Goal: Transaction & Acquisition: Book appointment/travel/reservation

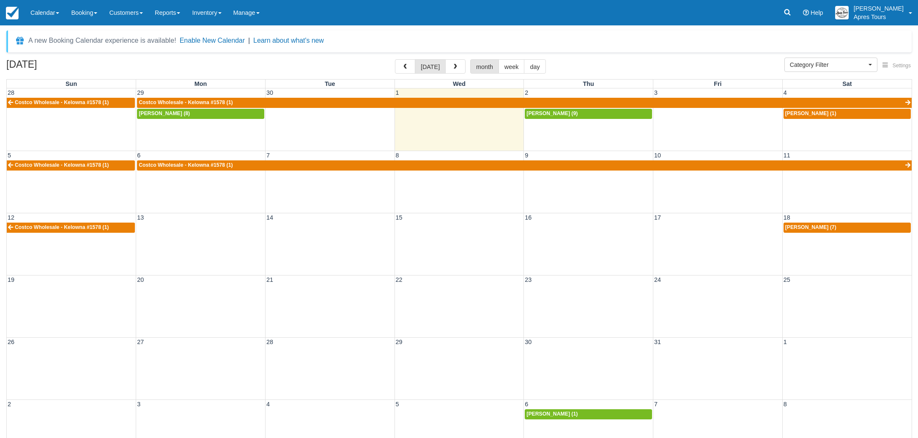
select select
click at [214, 225] on td at bounding box center [200, 227] width 129 height 11
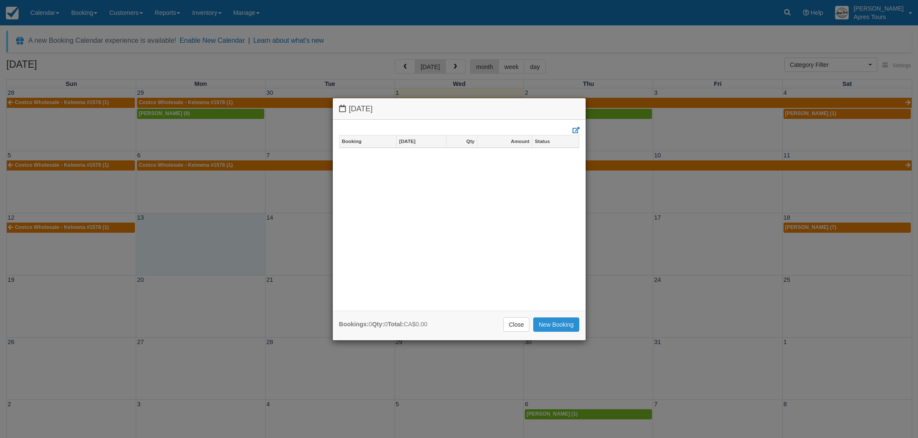
click at [569, 324] on link "New Booking" at bounding box center [556, 324] width 46 height 14
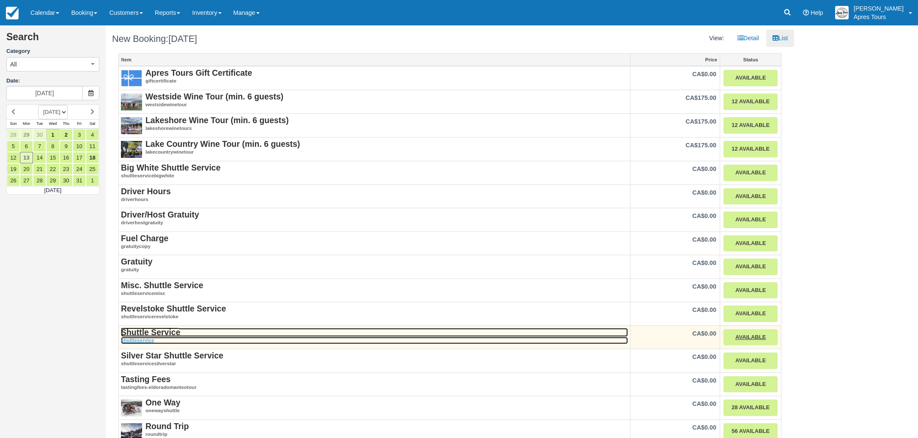
click at [126, 331] on strong "Shuttle Service" at bounding box center [150, 331] width 59 height 9
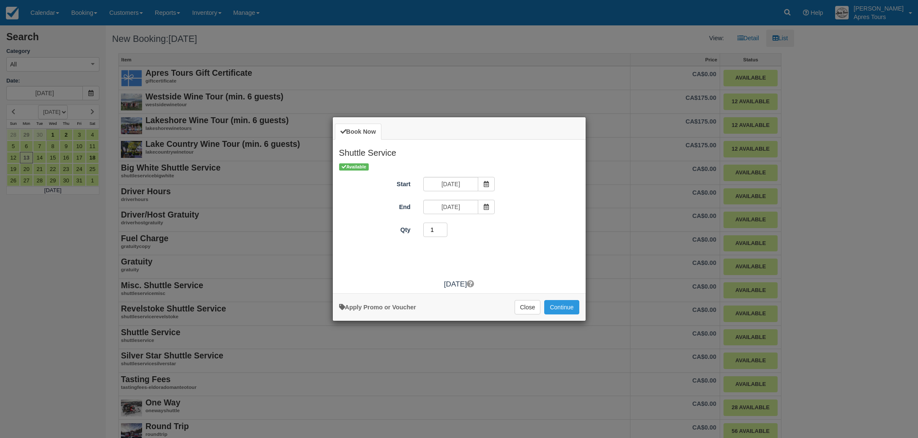
type input "1"
click at [445, 232] on input "1" at bounding box center [435, 229] width 25 height 14
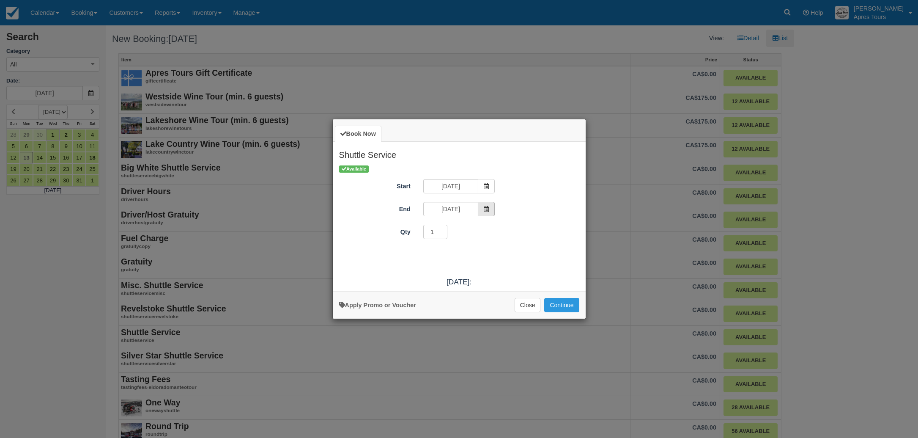
click at [488, 210] on icon "Item Modal" at bounding box center [486, 209] width 6 height 6
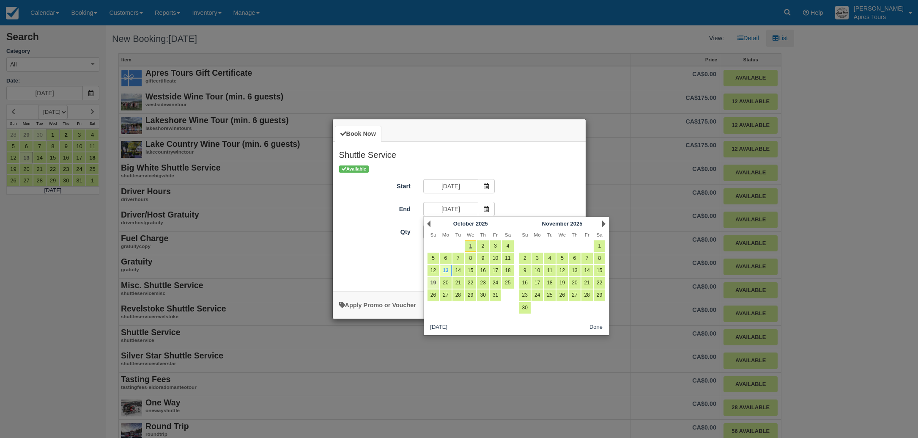
click at [436, 283] on link "19" at bounding box center [432, 282] width 11 height 11
type input "Sun Oct 19 2025"
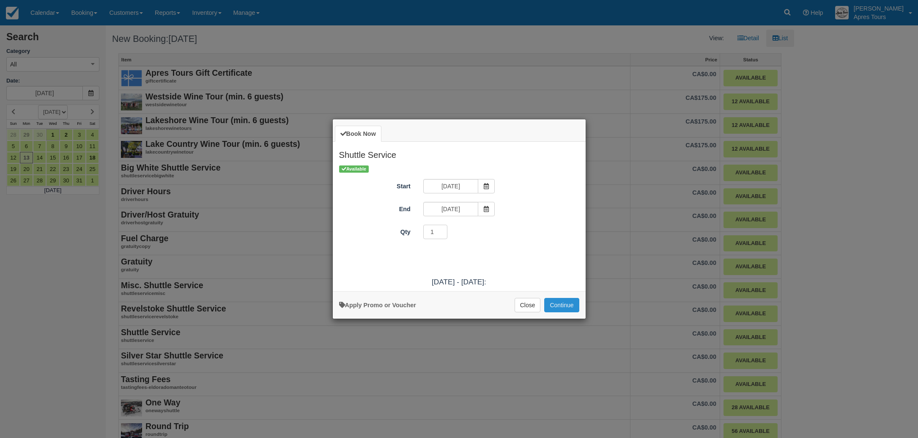
click at [558, 302] on button "Continue" at bounding box center [561, 305] width 35 height 14
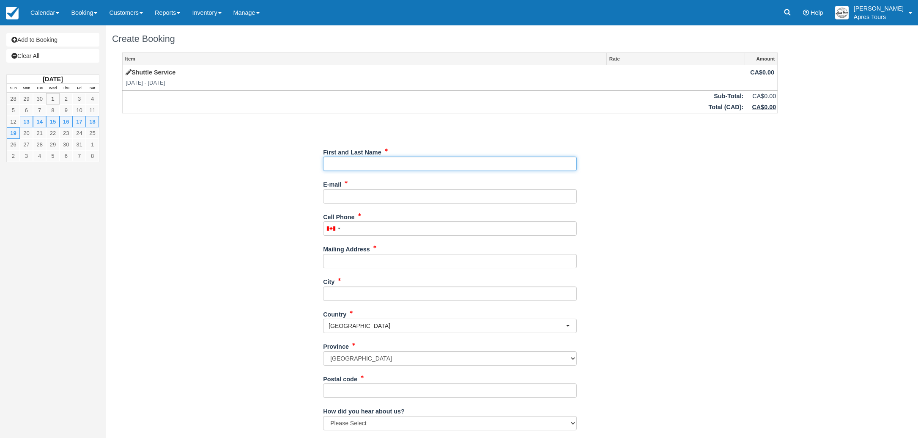
click at [454, 162] on input "First and Last Name" at bounding box center [450, 163] width 254 height 14
type input "Costco Wholesale - Kelowna #1578"
type input "[EMAIL_ADDRESS][DOMAIN_NAME]"
type input "2508705200"
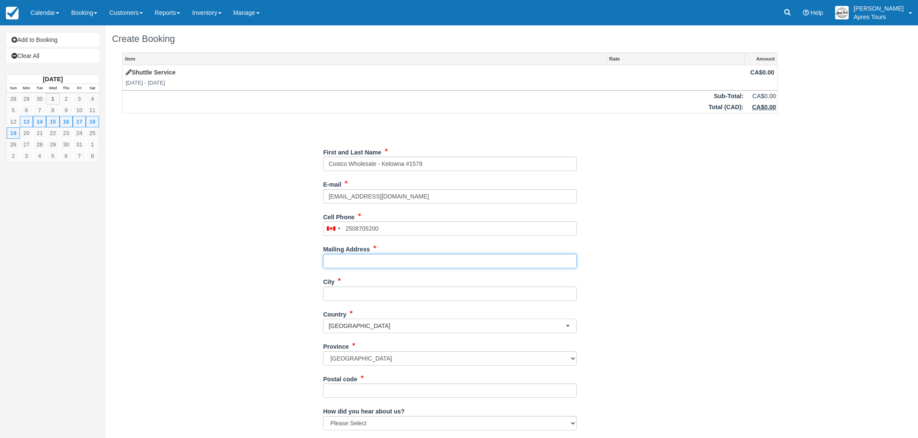
type input "[STREET_ADDRESS]"
type input "Kelowna"
type input "V1X oB2"
type input "[PHONE_NUMBER]"
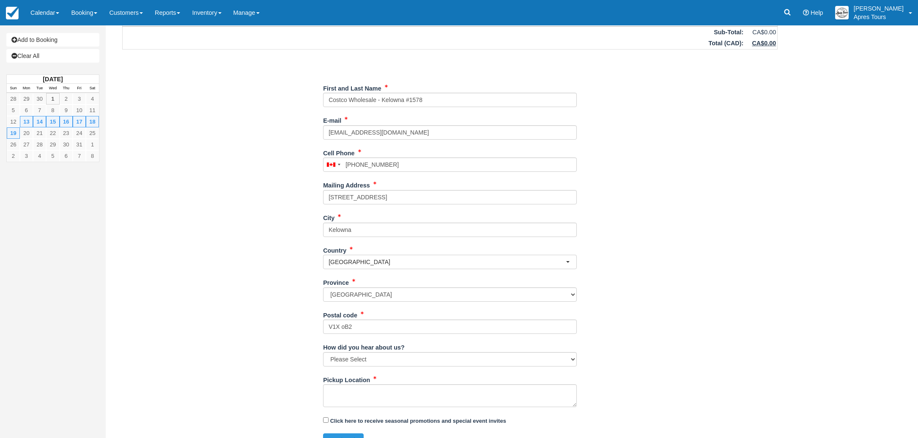
scroll to position [80, 0]
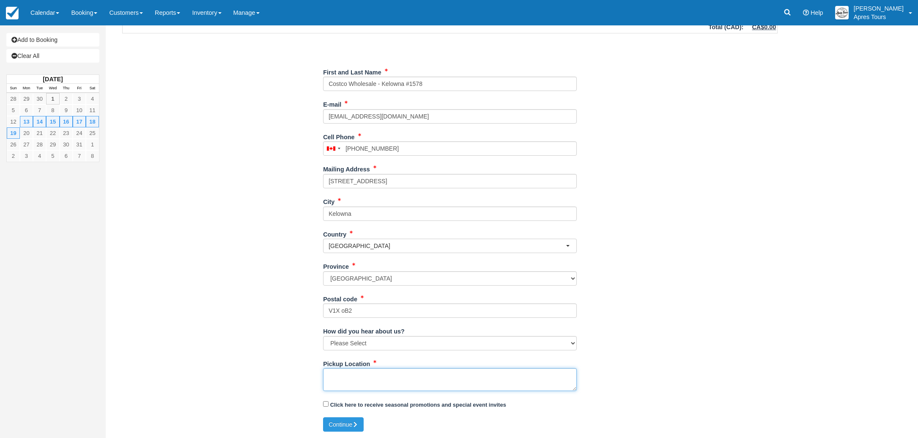
click at [398, 375] on textarea "Pickup Location" at bounding box center [450, 379] width 254 height 23
type textarea "Apres Tours / Costco Shuttle for week of Oct 13th - 19th"
click at [346, 421] on button "Continue" at bounding box center [343, 424] width 41 height 14
type input "+12508705200"
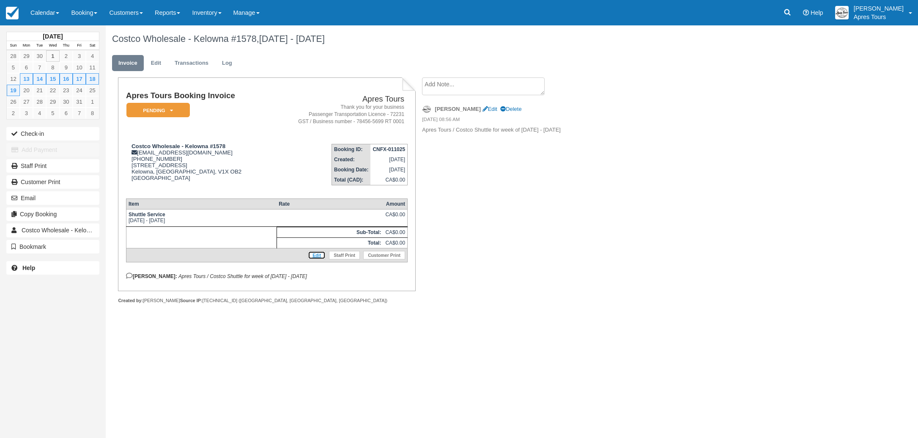
click at [318, 259] on link "Edit" at bounding box center [317, 255] width 18 height 8
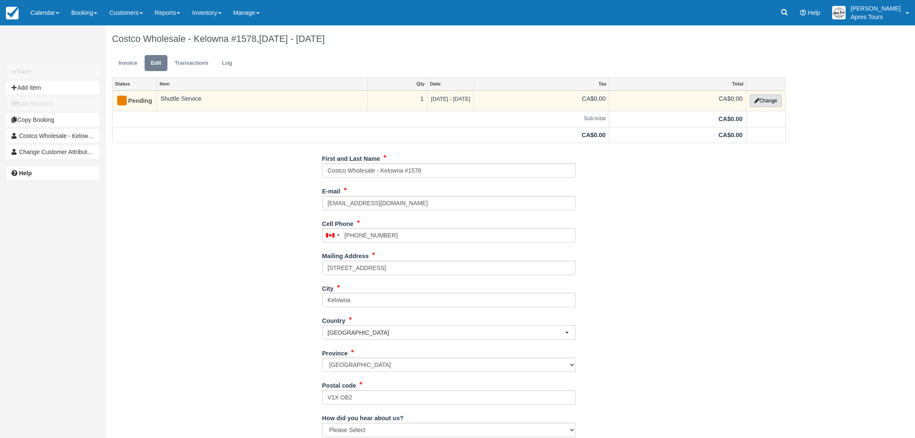
click at [761, 99] on button "Change" at bounding box center [766, 100] width 32 height 13
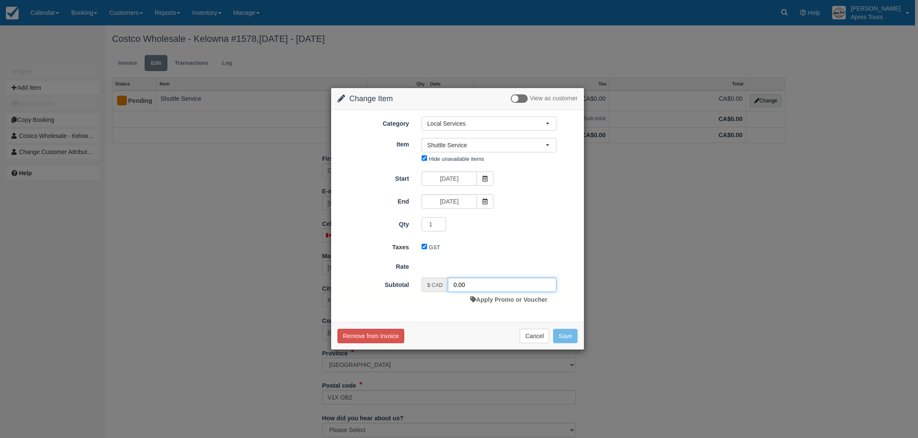
click at [453, 284] on input "0.00" at bounding box center [502, 284] width 109 height 14
type input "4900.00"
click at [559, 339] on button "Save" at bounding box center [565, 338] width 25 height 14
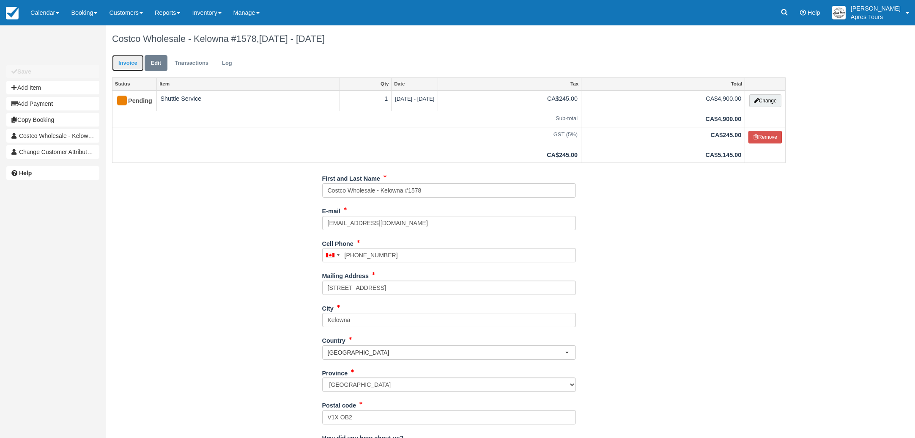
click at [131, 66] on link "Invoice" at bounding box center [128, 63] width 32 height 16
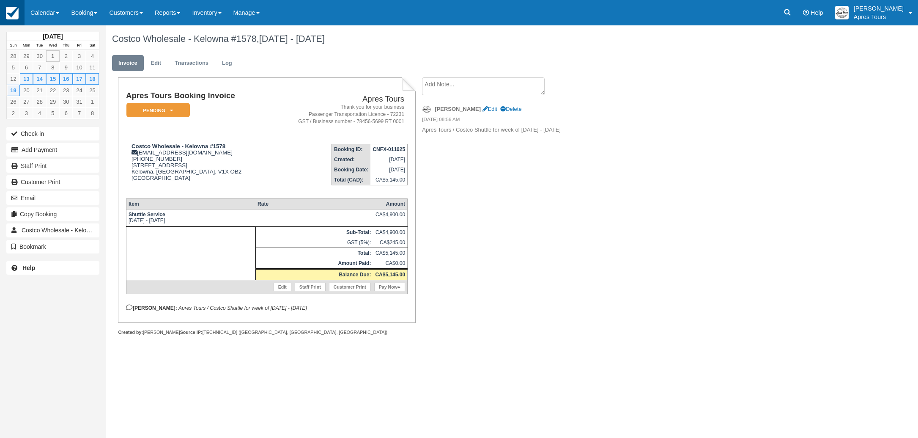
click at [11, 12] on img at bounding box center [12, 13] width 13 height 13
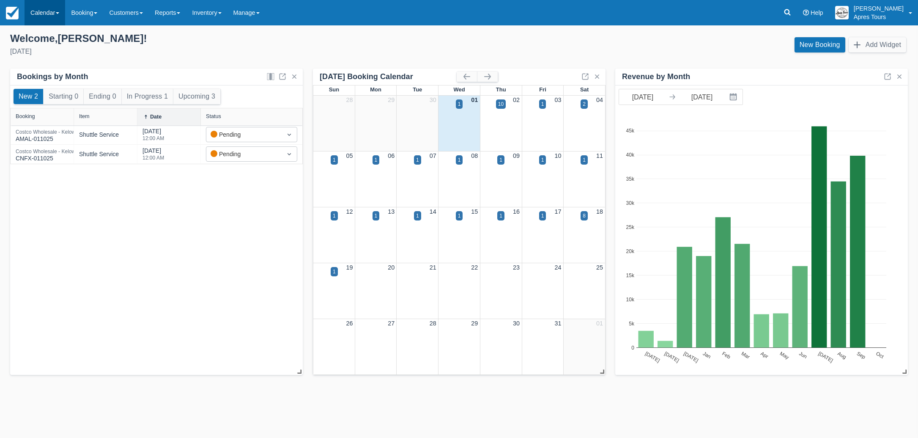
click at [42, 15] on link "Calendar" at bounding box center [45, 12] width 41 height 25
click at [44, 82] on link "Month" at bounding box center [58, 80] width 67 height 18
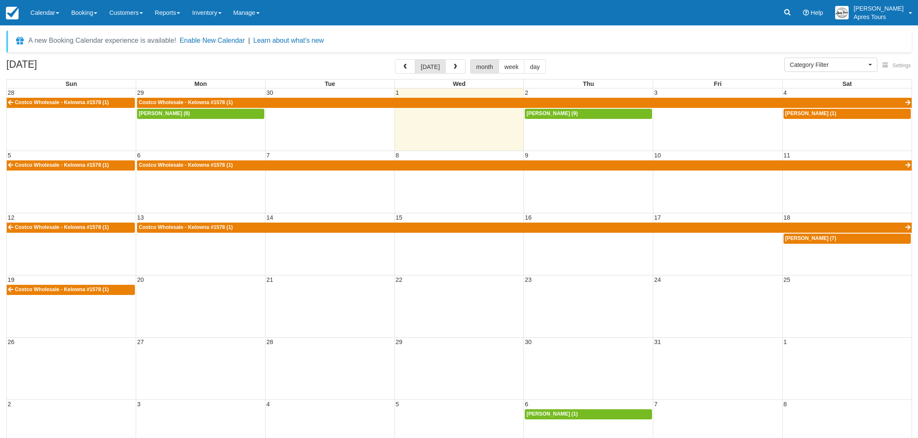
select select
click at [179, 301] on div "19 20 21 22 23 24 25 Costco Wholesale - Kelowna #1578 (1)" at bounding box center [459, 306] width 905 height 62
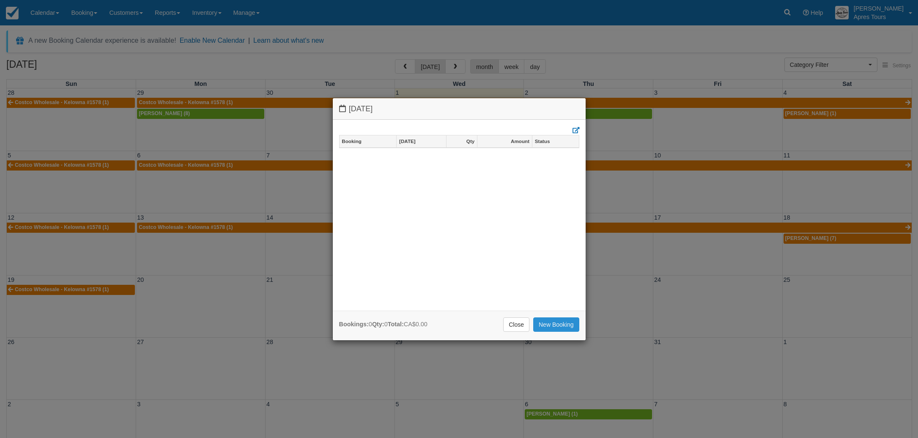
click at [561, 323] on link "New Booking" at bounding box center [556, 324] width 46 height 14
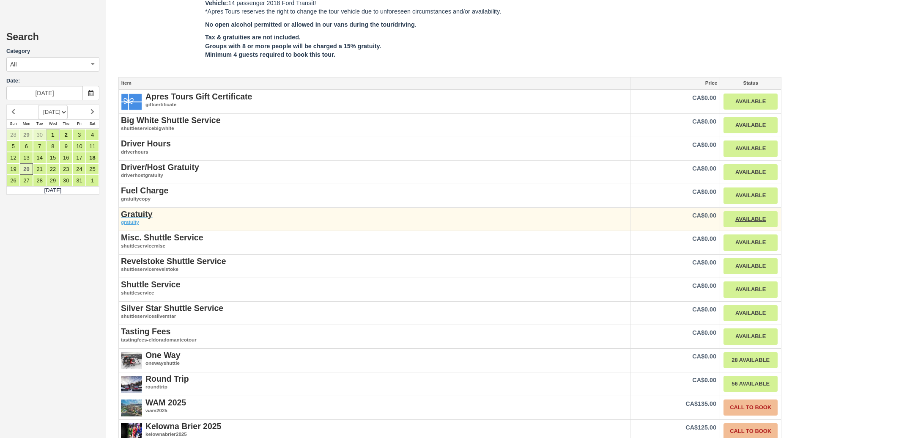
scroll to position [900, 0]
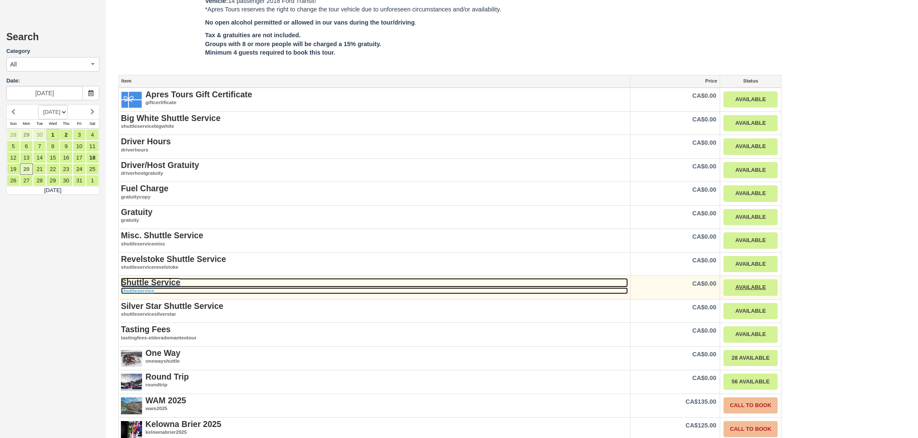
click at [140, 277] on strong "Shuttle Service" at bounding box center [150, 281] width 59 height 9
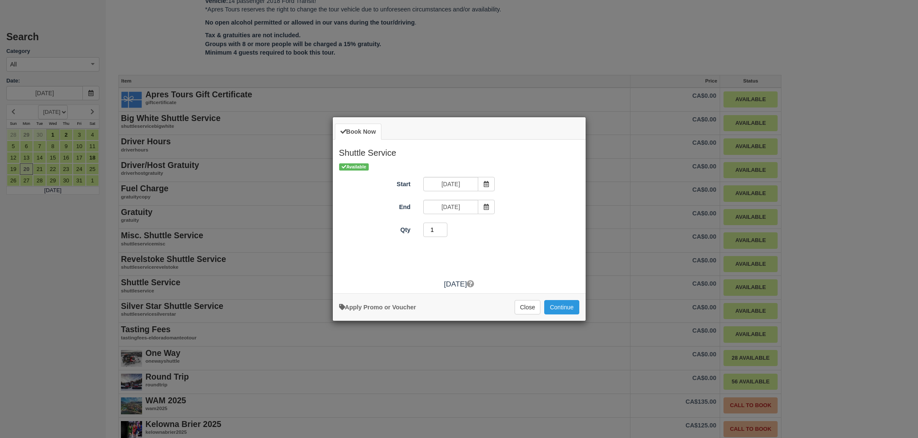
type input "1"
click at [444, 231] on input "1" at bounding box center [435, 229] width 25 height 14
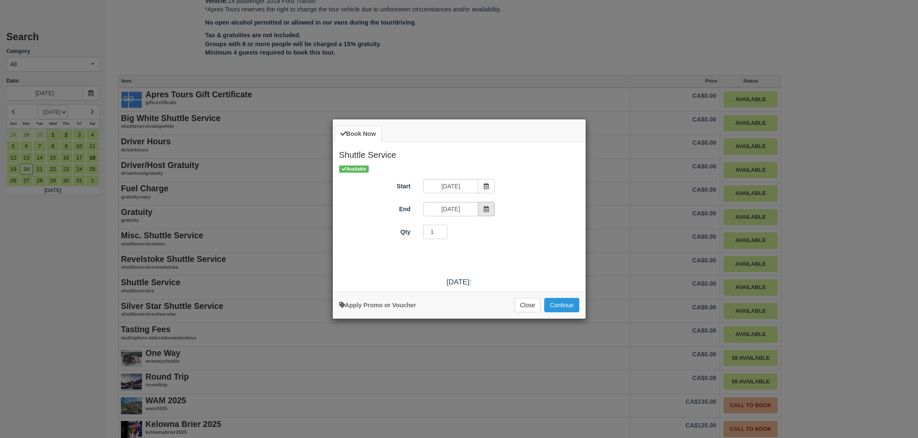
click at [483, 209] on span "Item Modal" at bounding box center [486, 209] width 17 height 14
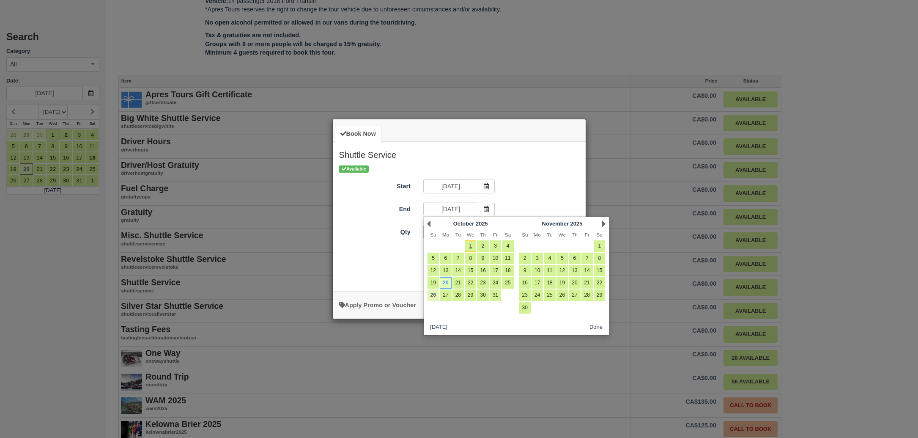
click at [435, 296] on link "26" at bounding box center [432, 294] width 11 height 11
type input "[DATE]"
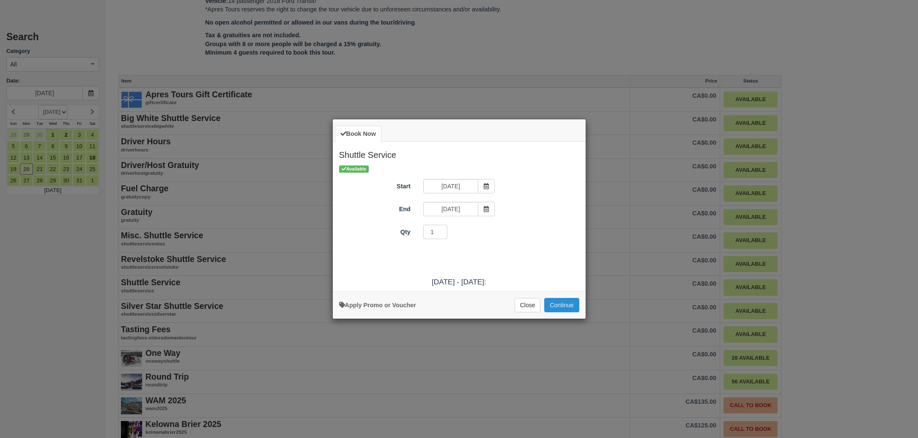
click at [557, 304] on button "Continue" at bounding box center [561, 305] width 35 height 14
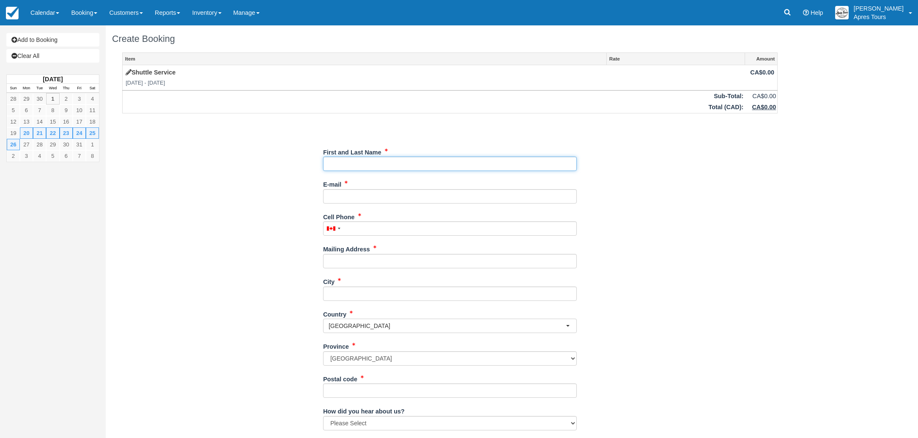
click at [458, 161] on input "First and Last Name" at bounding box center [450, 163] width 254 height 14
type input "Costco Wholesale - Kelowna #1578"
type input "[EMAIL_ADDRESS][DOMAIN_NAME]"
type input "2508705200"
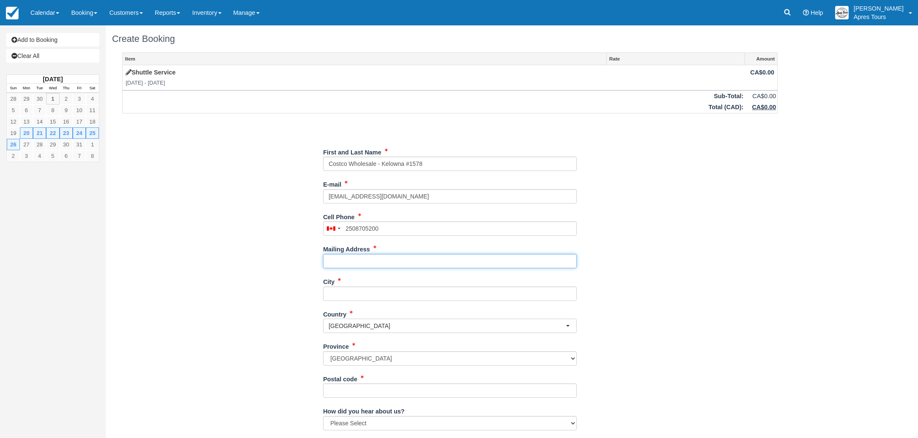
type input "[STREET_ADDRESS]"
type input "Kelowna"
type input "V1X oB2"
type input "[PHONE_NUMBER]"
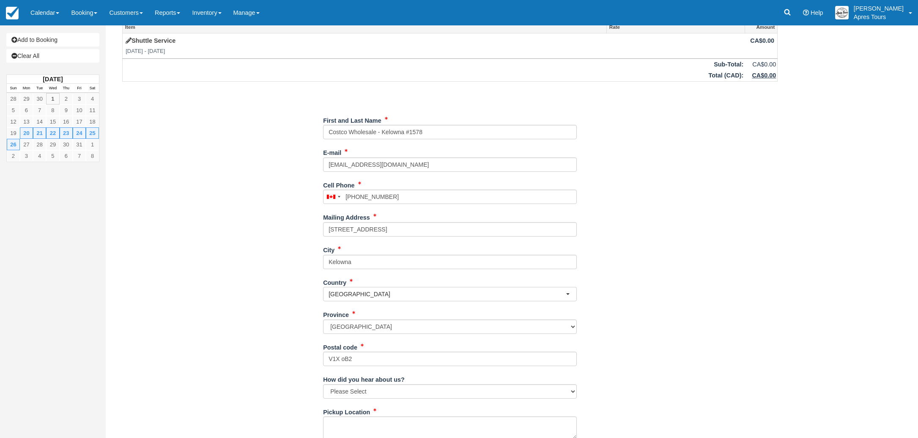
scroll to position [80, 0]
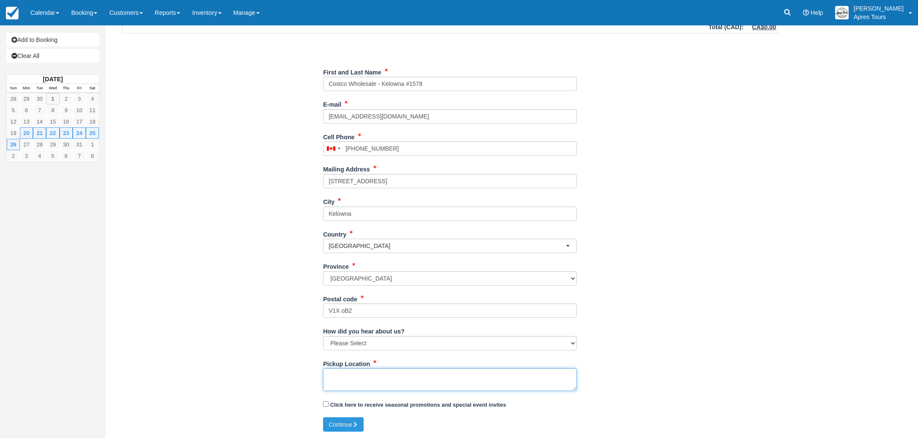
click at [350, 378] on textarea "Pickup Location" at bounding box center [450, 379] width 254 height 23
type textarea "Apres Tours / Costco Shuttle for week [DATE] - [DATE]"
click at [349, 421] on button "Continue" at bounding box center [343, 424] width 41 height 14
type input "+12508705200"
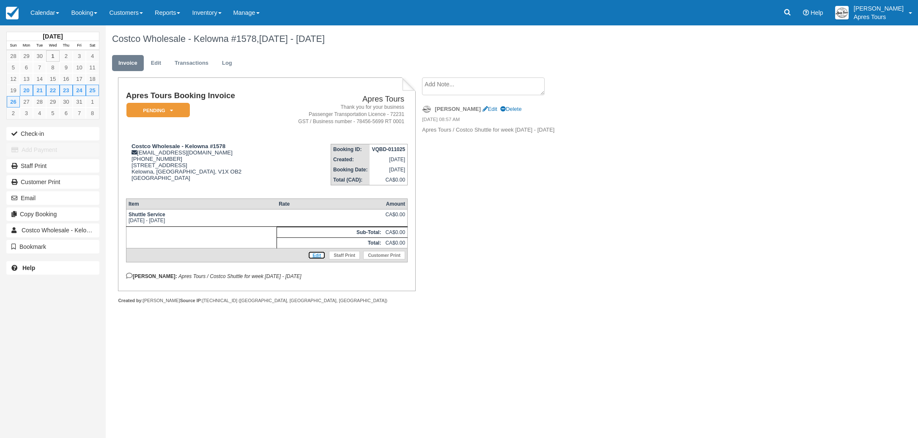
click at [316, 258] on link "Edit" at bounding box center [317, 255] width 18 height 8
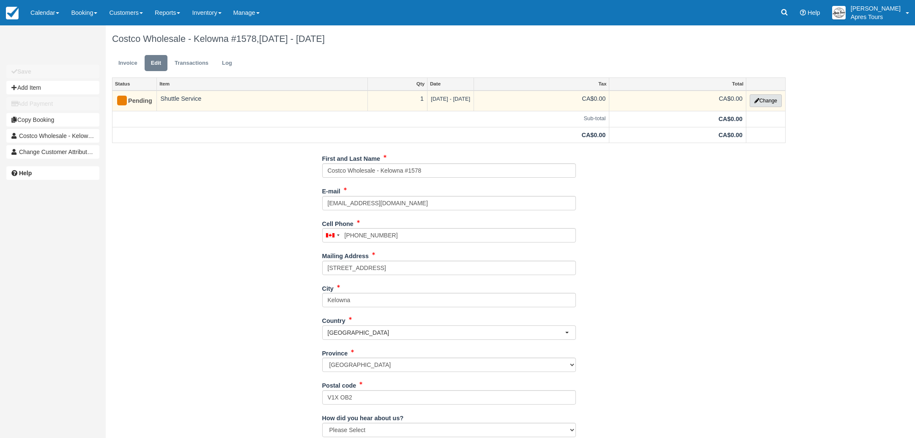
click at [774, 100] on button "Change" at bounding box center [766, 100] width 32 height 13
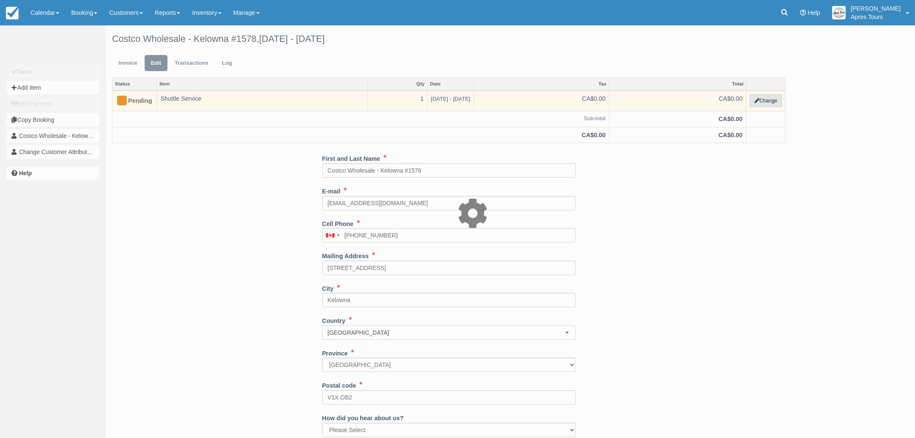
select select "4"
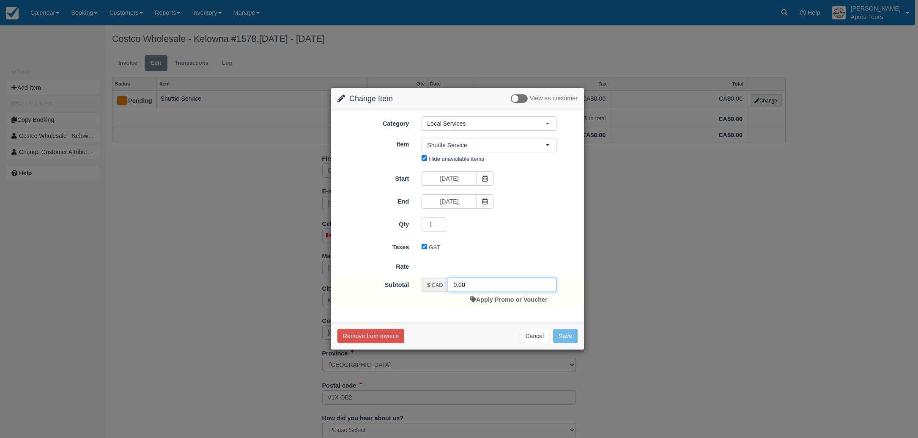
drag, startPoint x: 453, startPoint y: 284, endPoint x: 465, endPoint y: 283, distance: 11.8
click at [453, 284] on input "0.00" at bounding box center [502, 284] width 109 height 14
type input "4900.00"
click at [570, 337] on button "Save" at bounding box center [565, 338] width 25 height 14
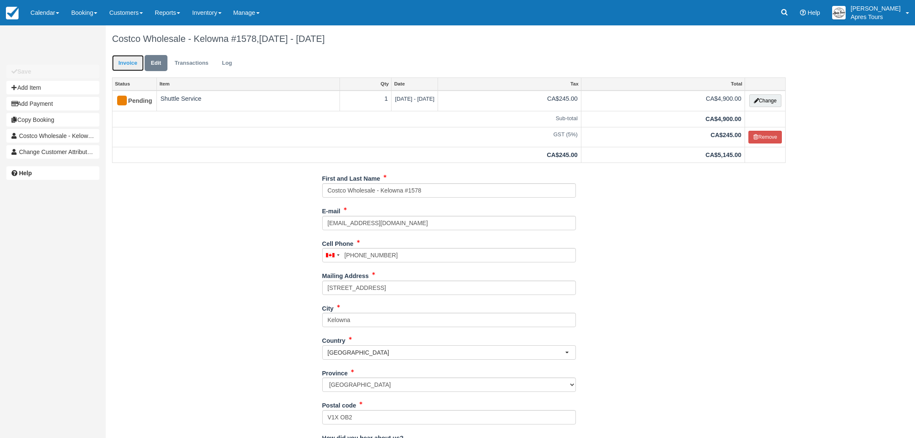
click at [128, 63] on link "Invoice" at bounding box center [128, 63] width 32 height 16
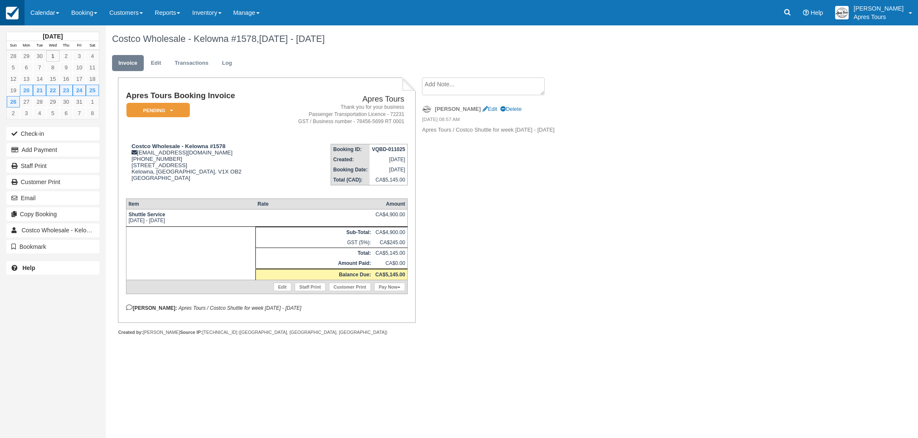
click at [10, 15] on img at bounding box center [12, 13] width 13 height 13
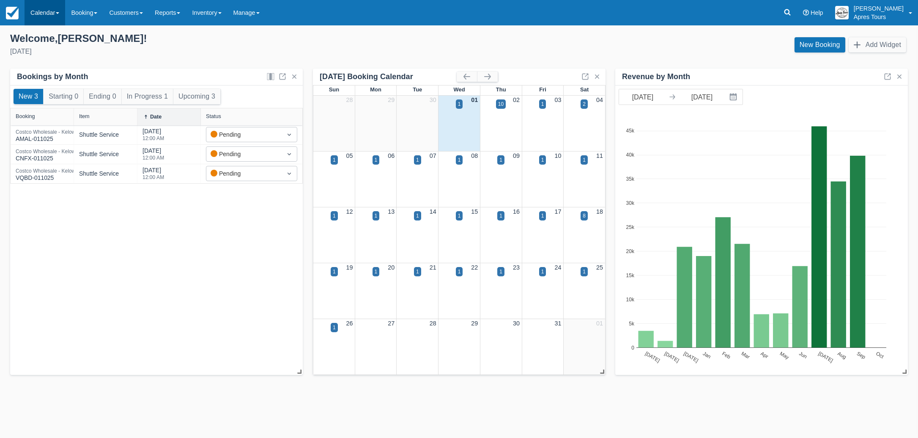
click at [47, 14] on link "Calendar" at bounding box center [45, 12] width 41 height 25
click at [43, 82] on link "Month" at bounding box center [58, 80] width 67 height 18
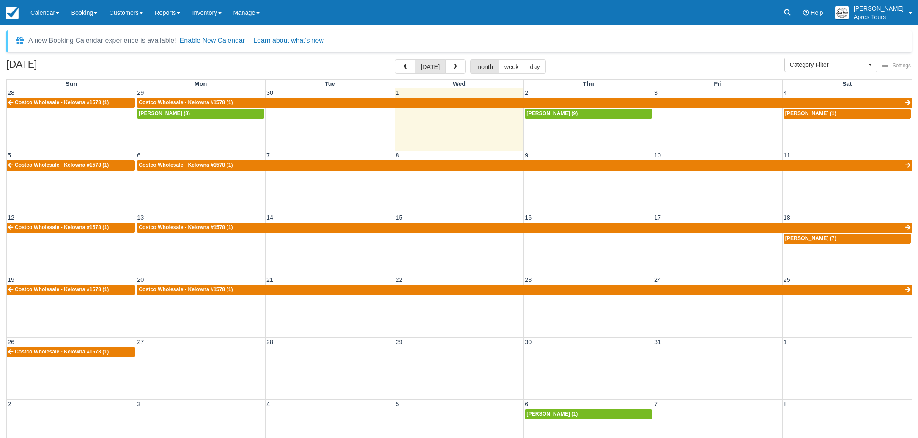
select select
click at [204, 354] on td at bounding box center [200, 351] width 129 height 11
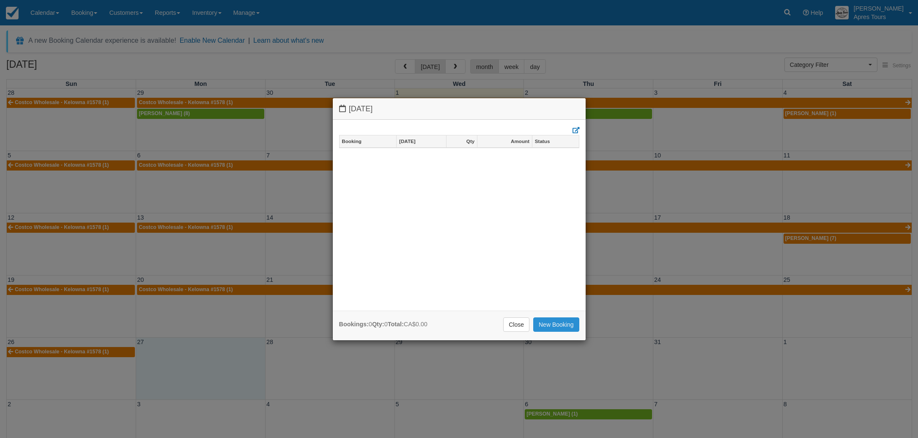
click at [561, 322] on link "New Booking" at bounding box center [556, 324] width 46 height 14
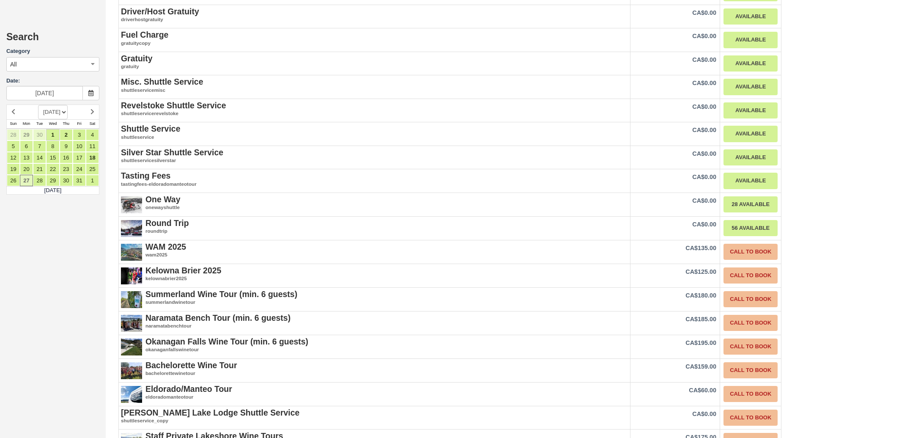
scroll to position [1080, 0]
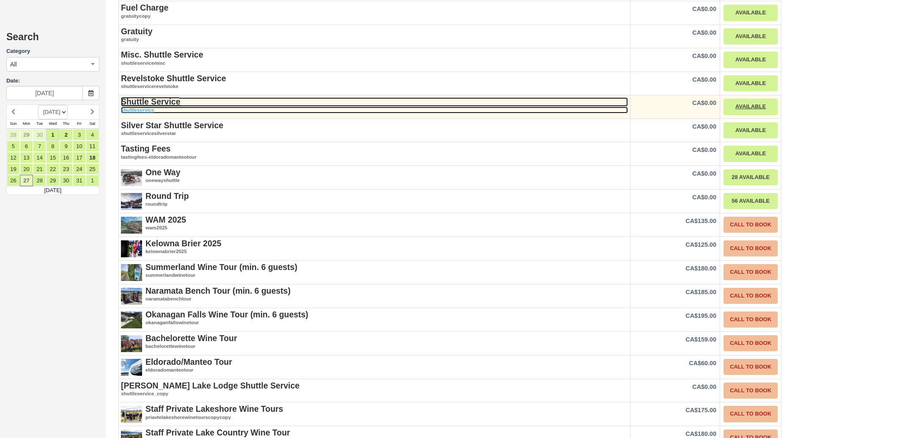
click at [145, 97] on strong "Shuttle Service" at bounding box center [150, 101] width 59 height 9
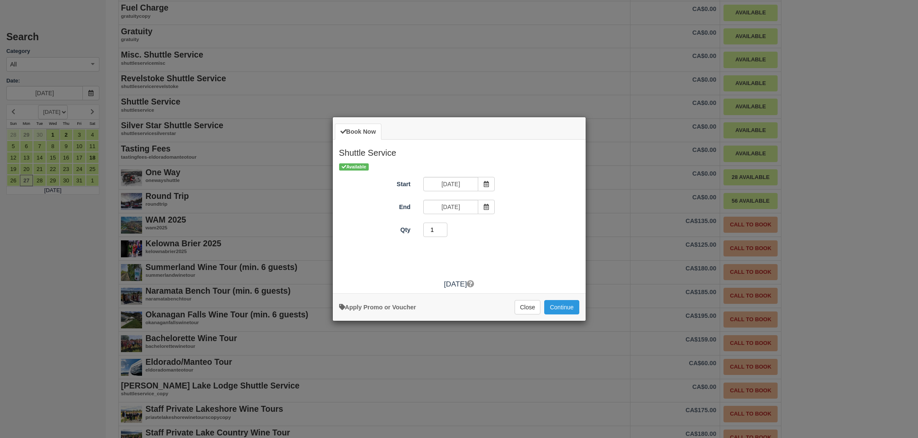
type input "1"
click at [443, 231] on input "1" at bounding box center [435, 229] width 25 height 14
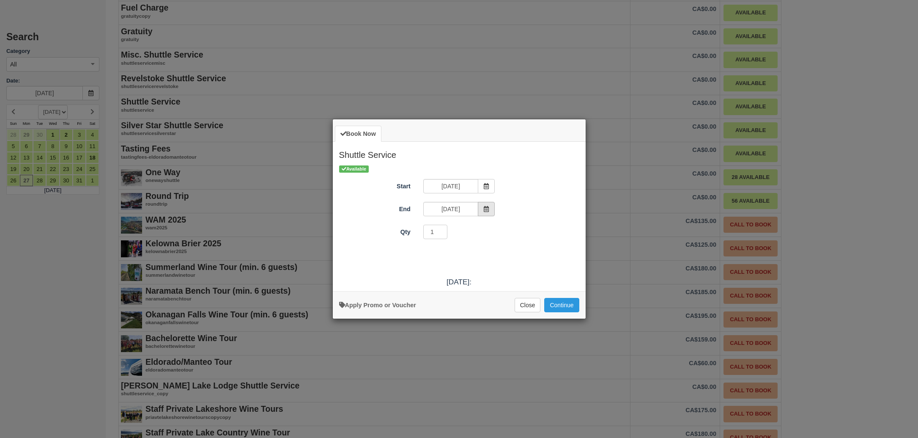
click at [489, 208] on span "Item Modal" at bounding box center [486, 209] width 17 height 14
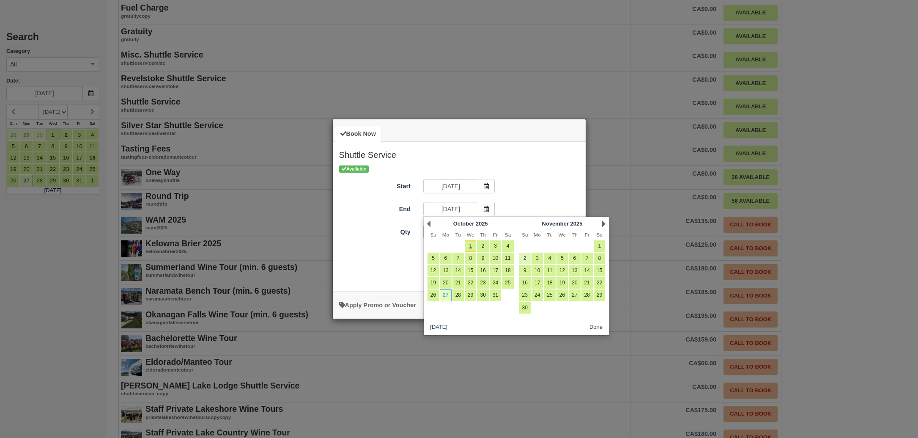
scroll to position [0, 0]
click at [526, 260] on link "2" at bounding box center [524, 257] width 11 height 11
type input "[DATE]"
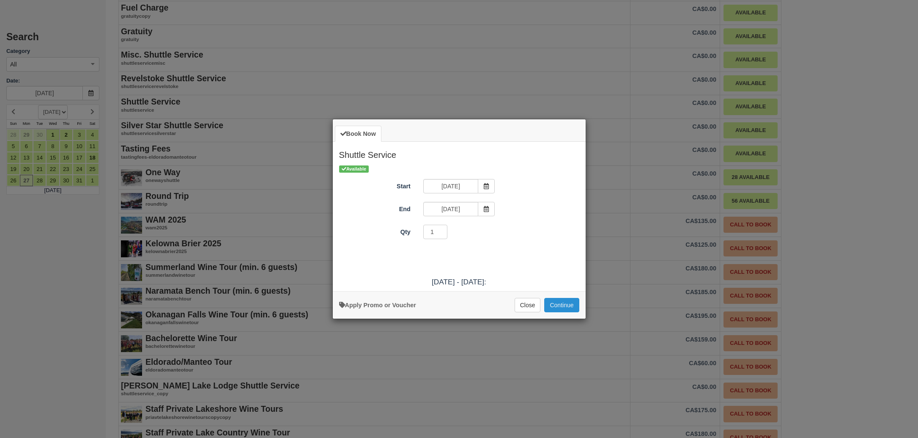
click at [566, 304] on button "Continue" at bounding box center [561, 305] width 35 height 14
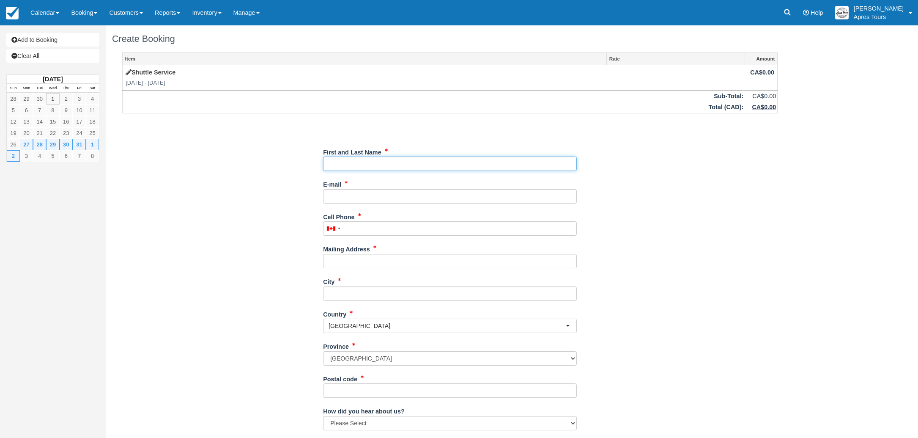
click at [446, 164] on input "First and Last Name" at bounding box center [450, 163] width 254 height 14
type input "Costco Wholesale - Kelowna #1578"
type input "[EMAIL_ADDRESS][DOMAIN_NAME]"
type input "2508705200"
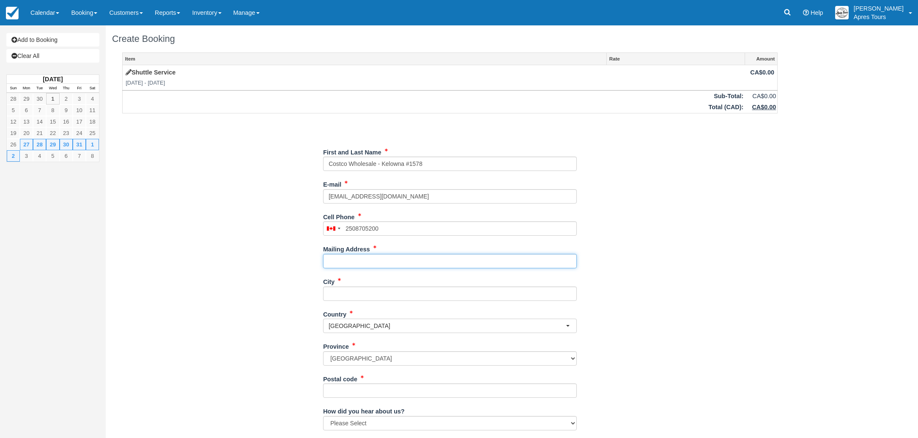
type input "[STREET_ADDRESS]"
type input "Kelowna"
type input "V1X oB2"
type input "[PHONE_NUMBER]"
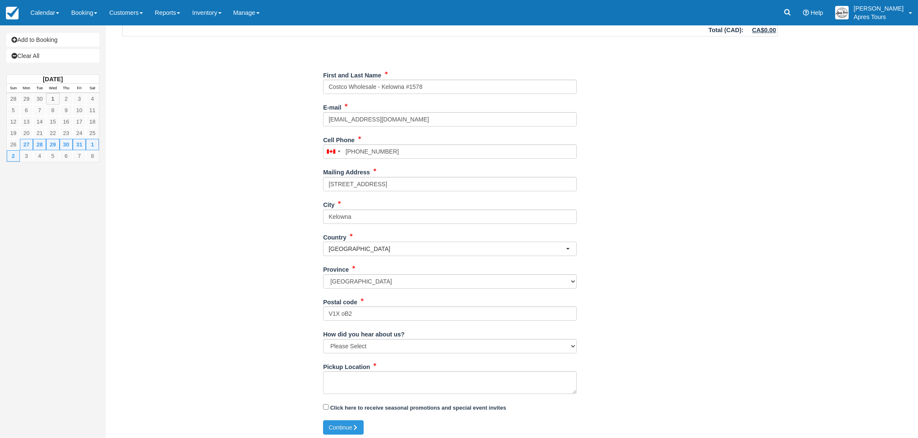
scroll to position [80, 0]
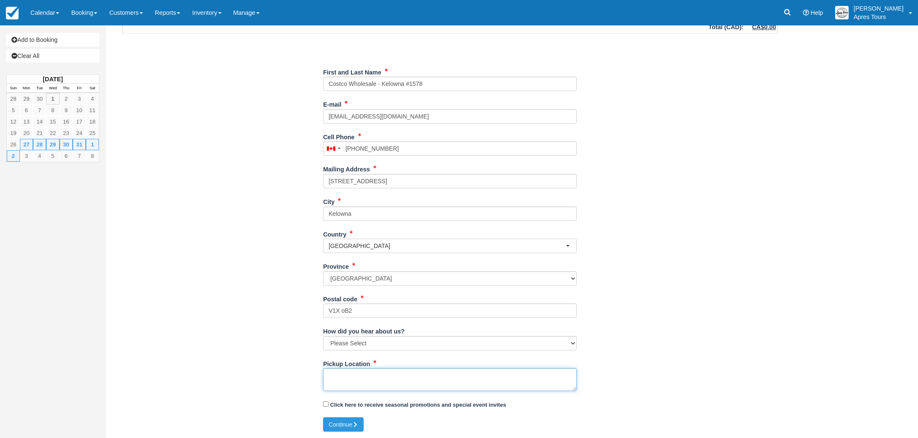
click at [348, 375] on textarea "Pickup Location" at bounding box center [450, 379] width 254 height 23
type textarea "Apres Tours / Costco Shuttle for week [DATE] - [DATE]"
click at [345, 422] on button "Continue" at bounding box center [343, 424] width 41 height 14
type input "[PHONE_NUMBER]"
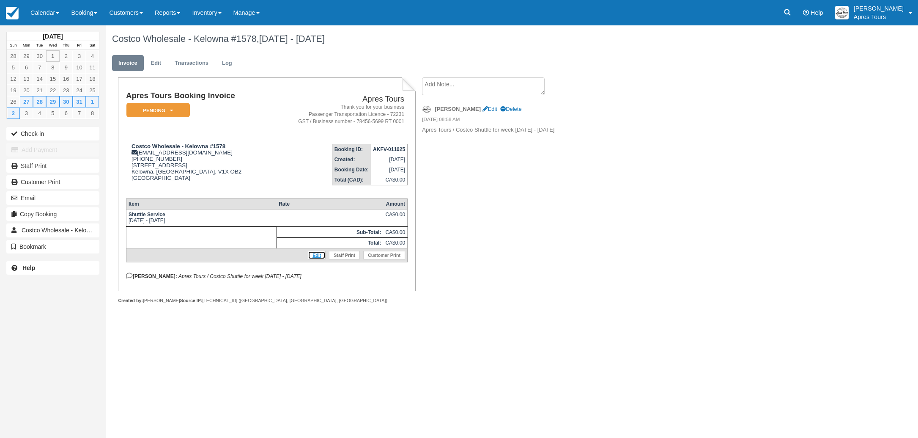
click at [318, 258] on link "Edit" at bounding box center [317, 255] width 18 height 8
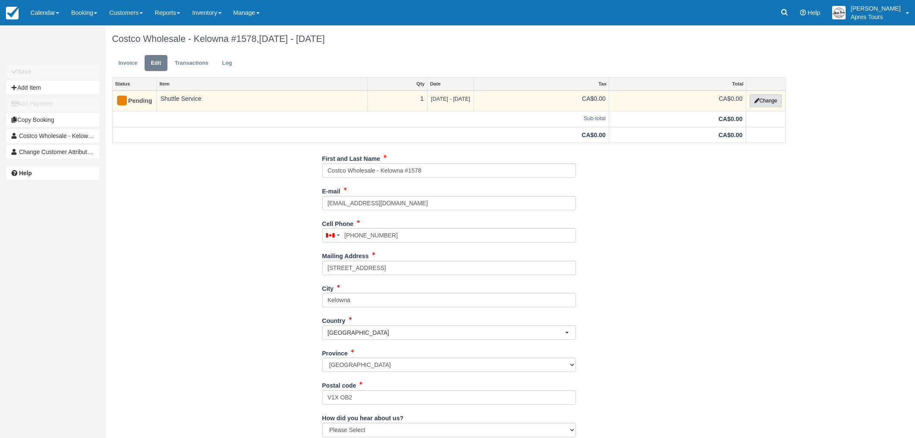
click at [772, 102] on button "Change" at bounding box center [766, 100] width 32 height 13
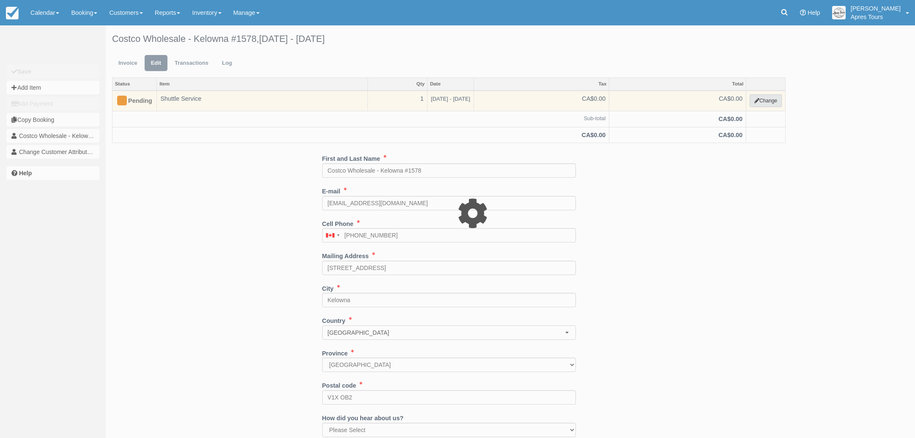
select select "4"
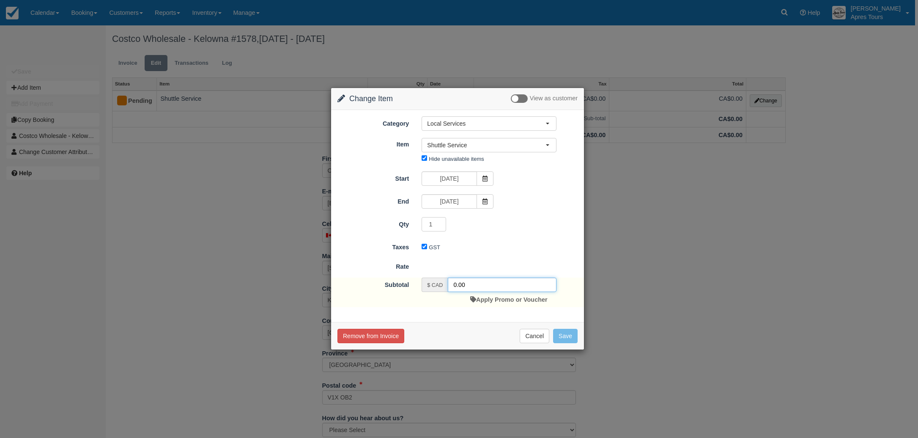
drag, startPoint x: 452, startPoint y: 283, endPoint x: 461, endPoint y: 279, distance: 9.5
click at [453, 282] on input "0.00" at bounding box center [502, 284] width 109 height 14
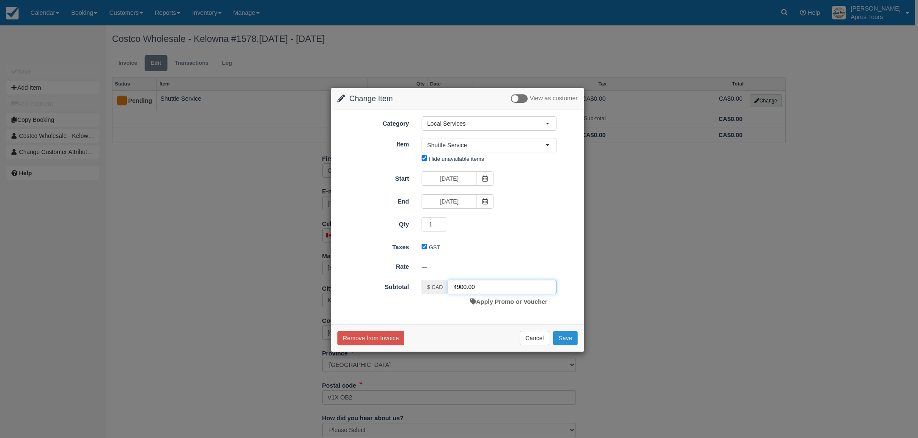
type input "4900.00"
click at [563, 337] on button "Save" at bounding box center [565, 338] width 25 height 14
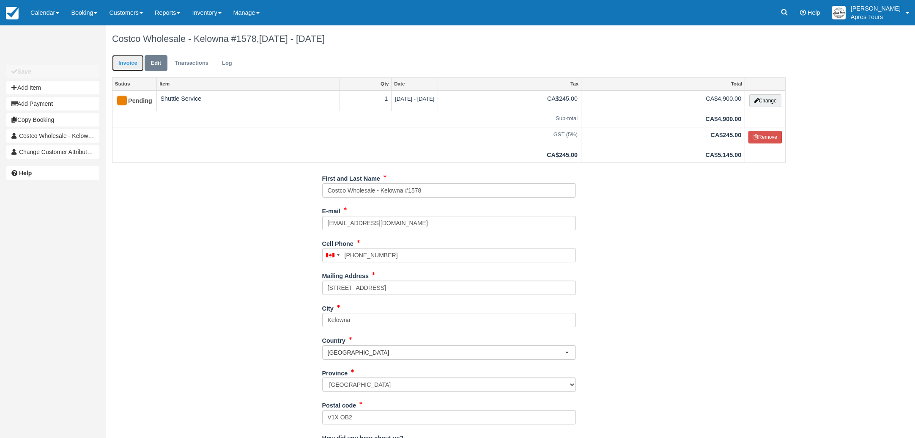
click at [131, 63] on link "Invoice" at bounding box center [128, 63] width 32 height 16
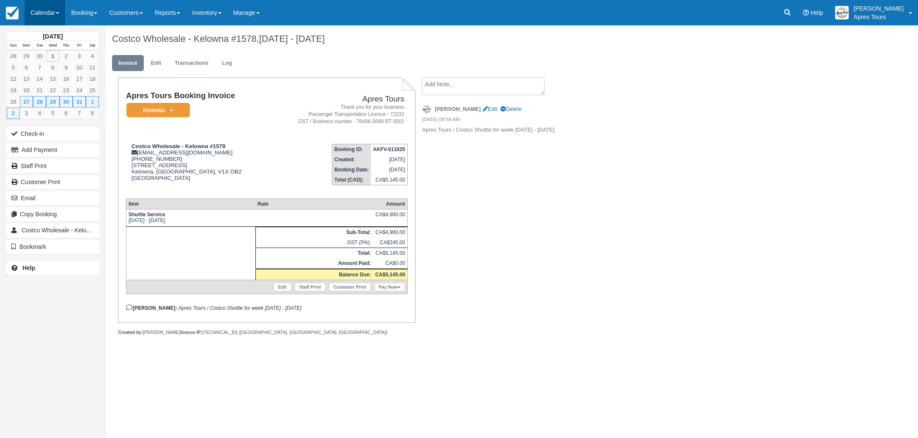
click at [48, 14] on link "Calendar" at bounding box center [45, 12] width 41 height 25
click at [49, 79] on link "Month" at bounding box center [58, 80] width 67 height 18
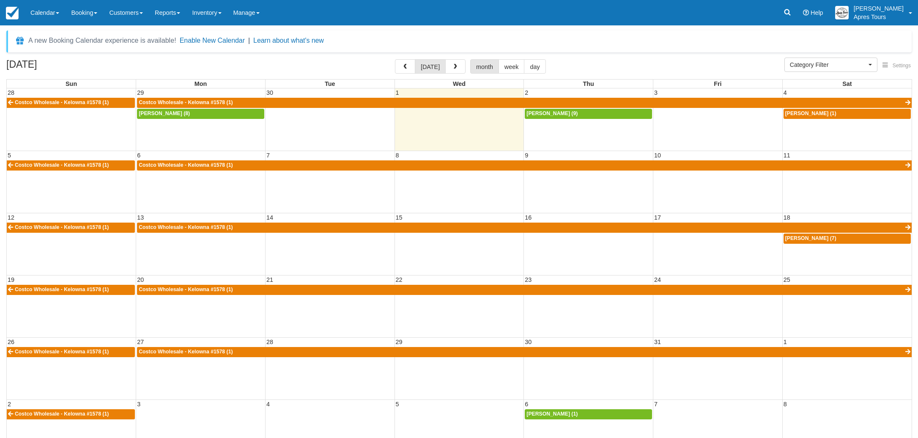
select select
click at [400, 67] on button "button" at bounding box center [405, 66] width 20 height 14
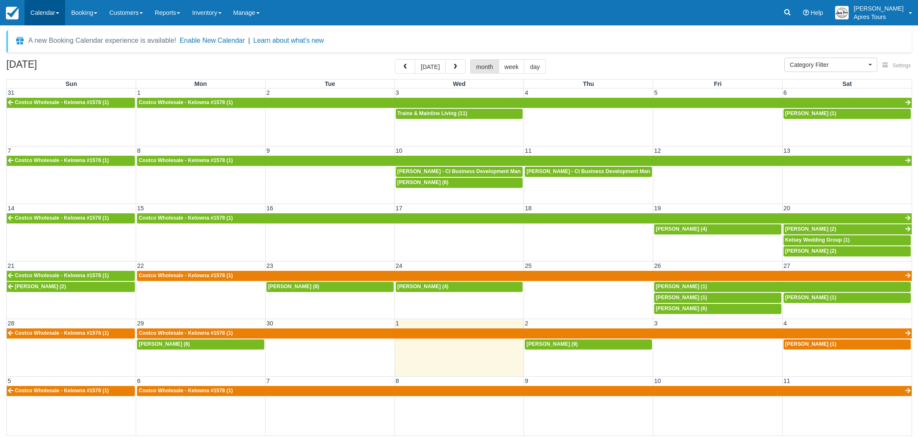
click at [47, 10] on link "Calendar" at bounding box center [45, 12] width 41 height 25
click at [45, 54] on link "Inventory" at bounding box center [58, 54] width 67 height 18
